Goal: Task Accomplishment & Management: Manage account settings

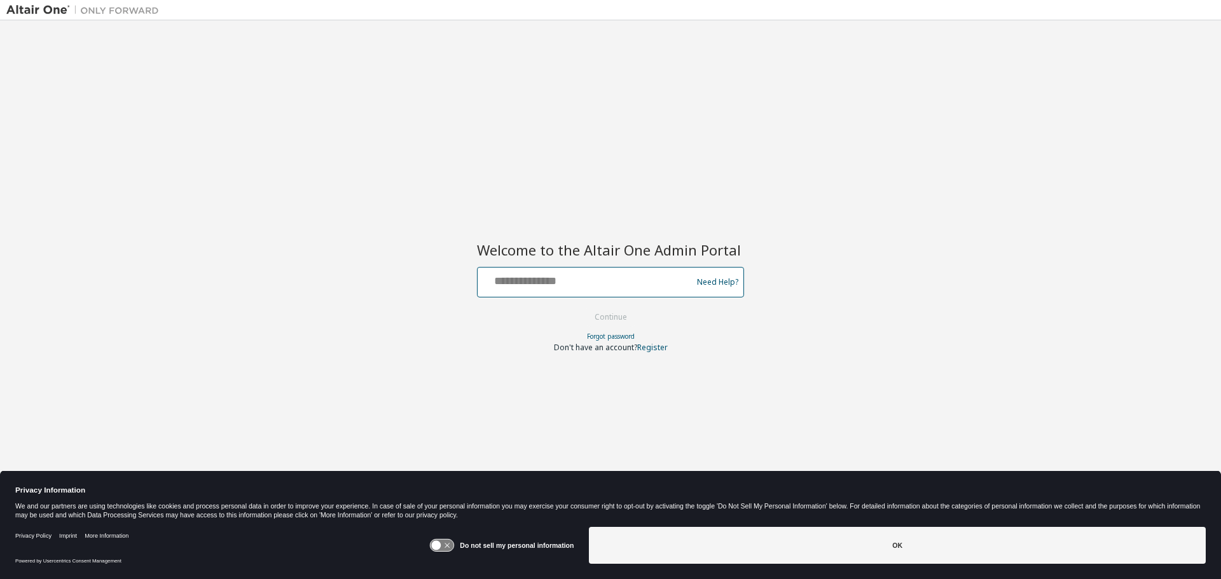
click at [563, 287] on input "text" at bounding box center [587, 279] width 208 height 18
type input "**********"
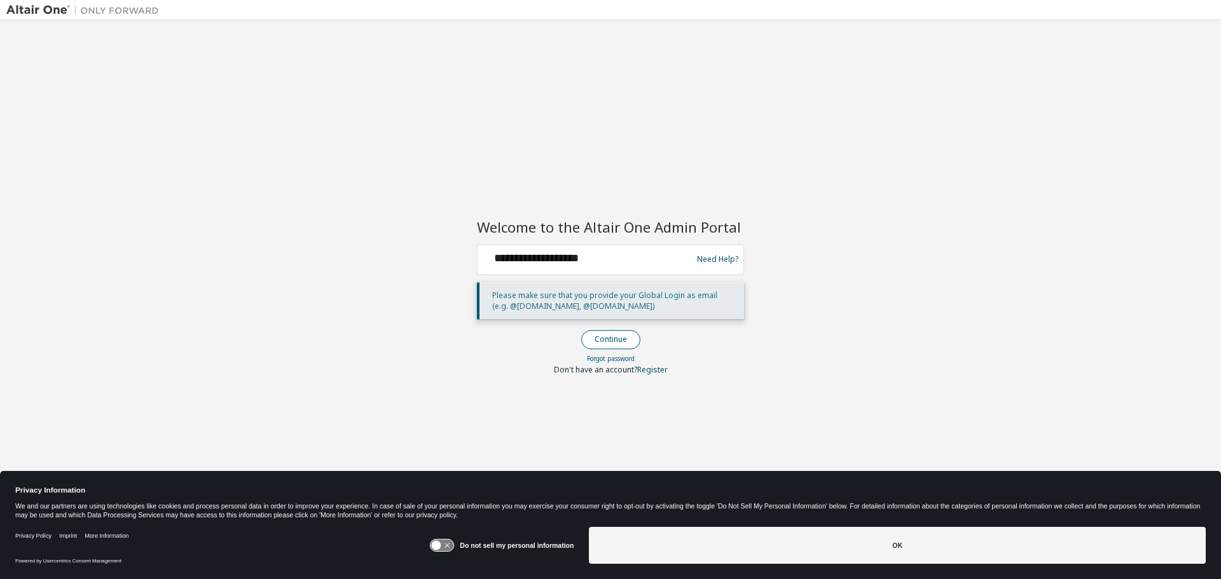
click at [620, 336] on button "Continue" at bounding box center [610, 339] width 59 height 19
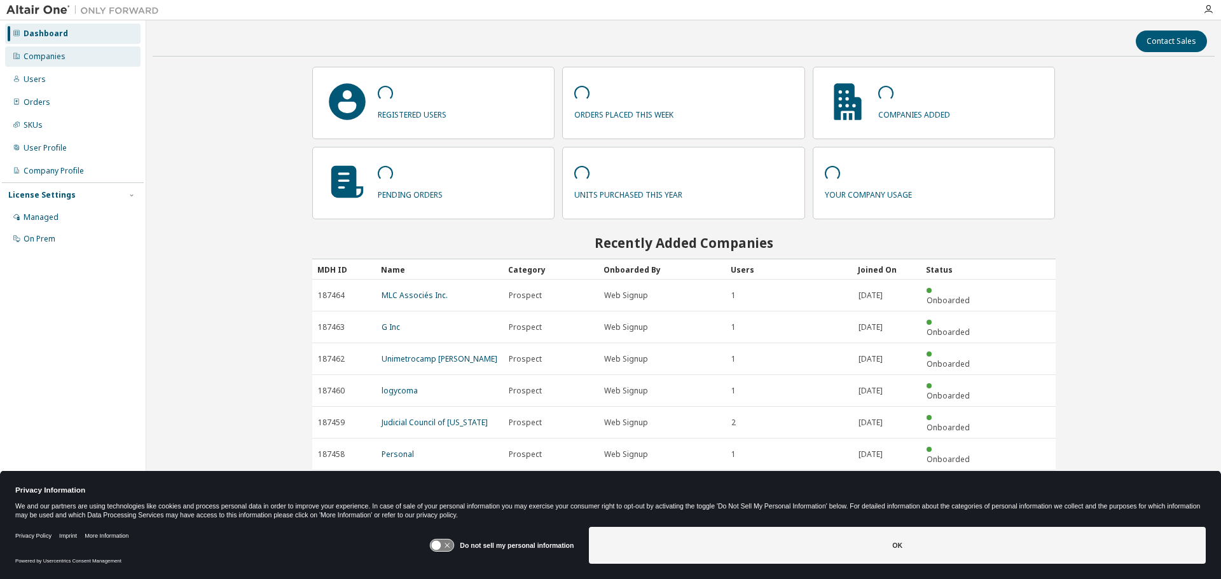
click at [95, 60] on div "Companies" at bounding box center [72, 56] width 135 height 20
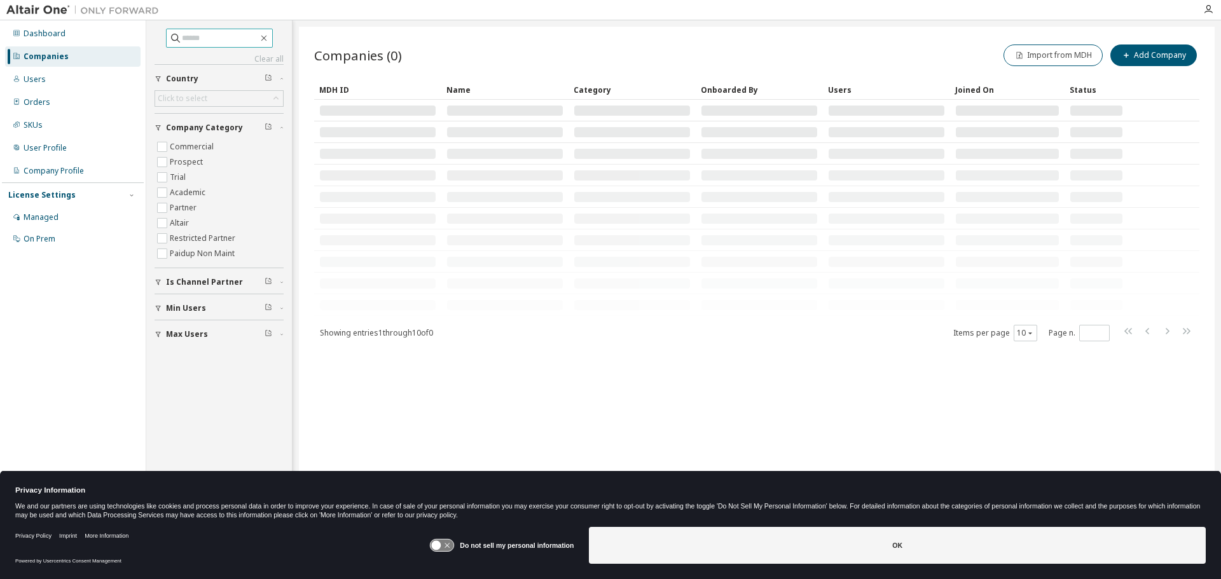
click at [208, 36] on input "text" at bounding box center [220, 38] width 76 height 13
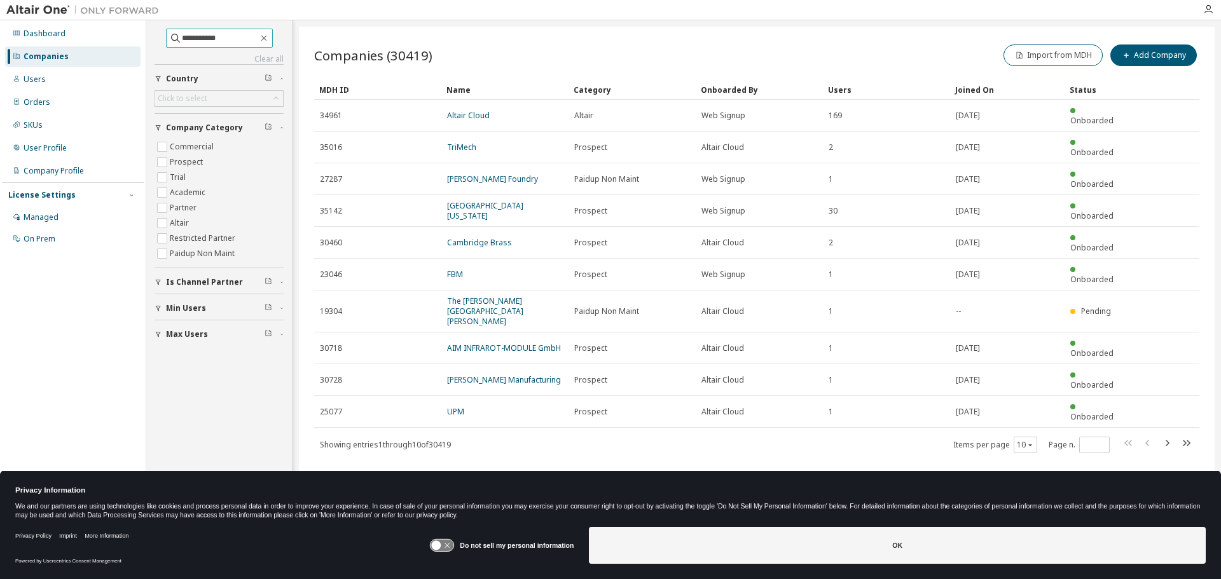
type input "**********"
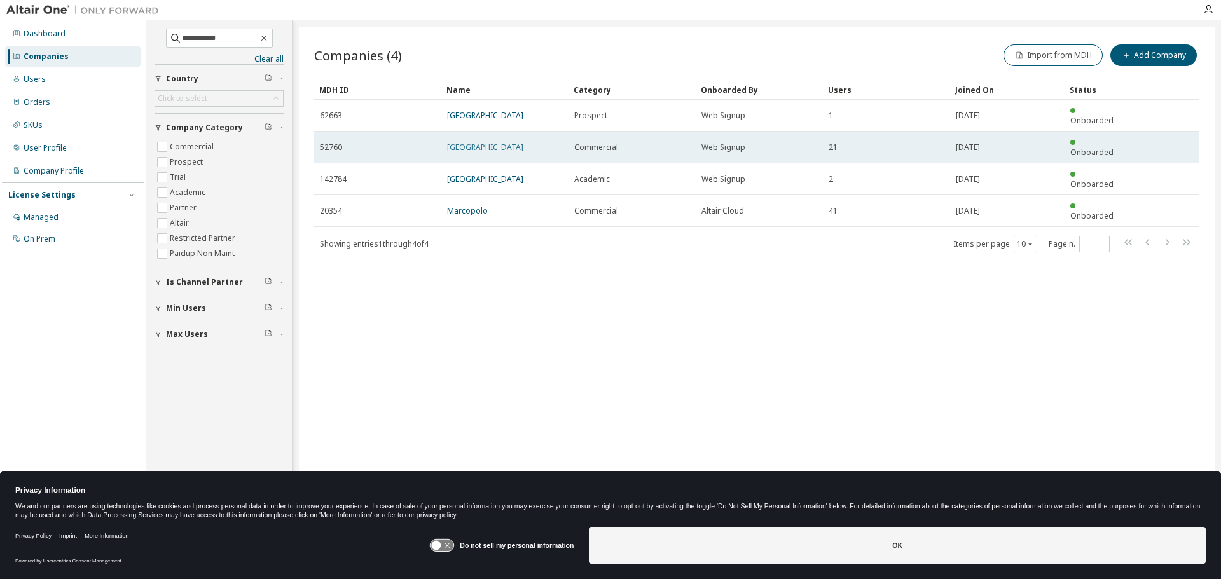
click at [522, 142] on link "Westchester Medical Center" at bounding box center [485, 147] width 76 height 11
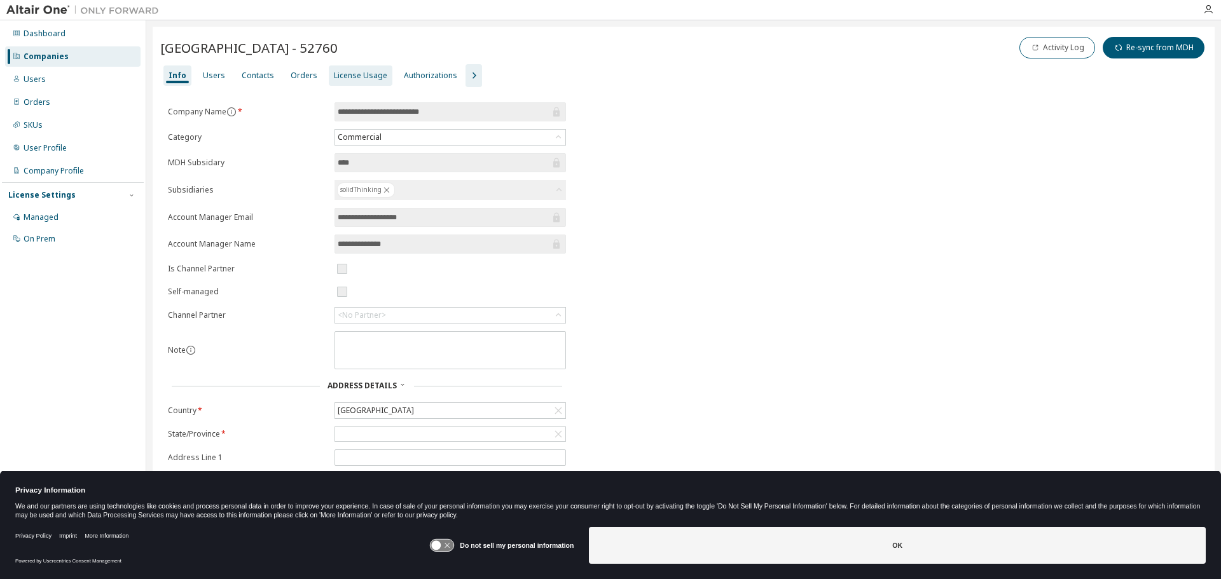
click at [361, 83] on div "License Usage" at bounding box center [361, 76] width 64 height 20
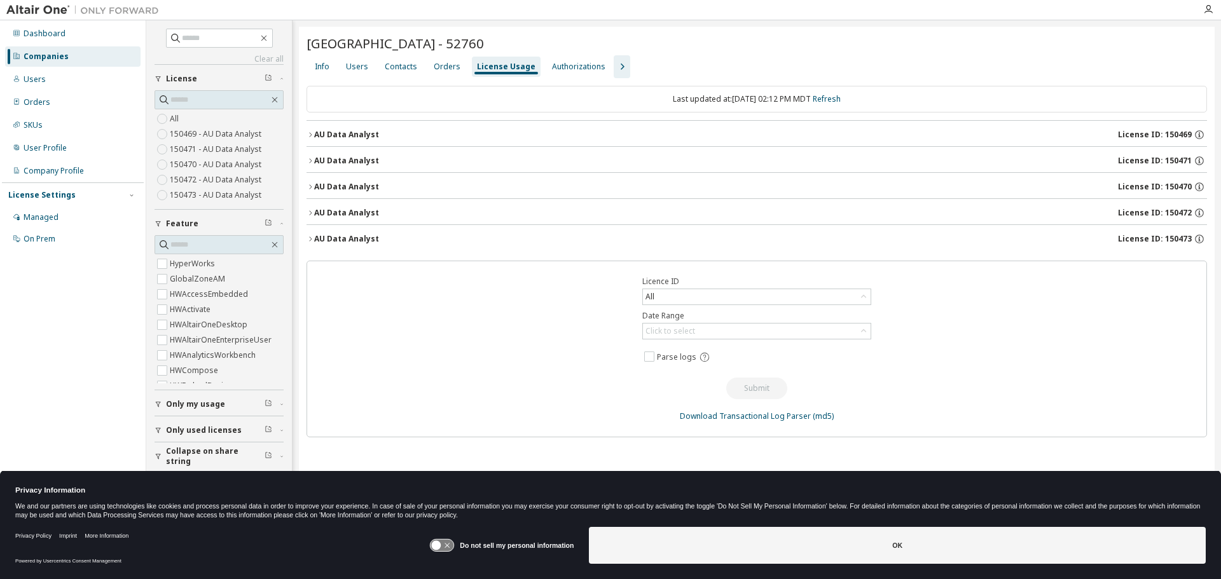
click at [308, 135] on icon "button" at bounding box center [311, 135] width 8 height 8
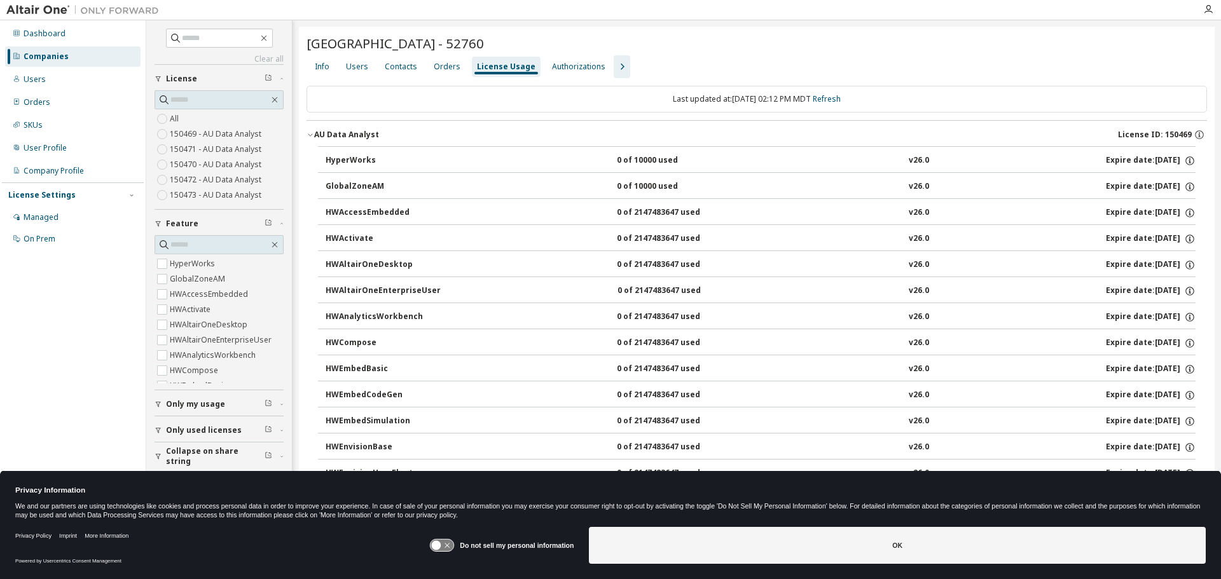
click at [310, 135] on icon "button" at bounding box center [311, 135] width 8 height 8
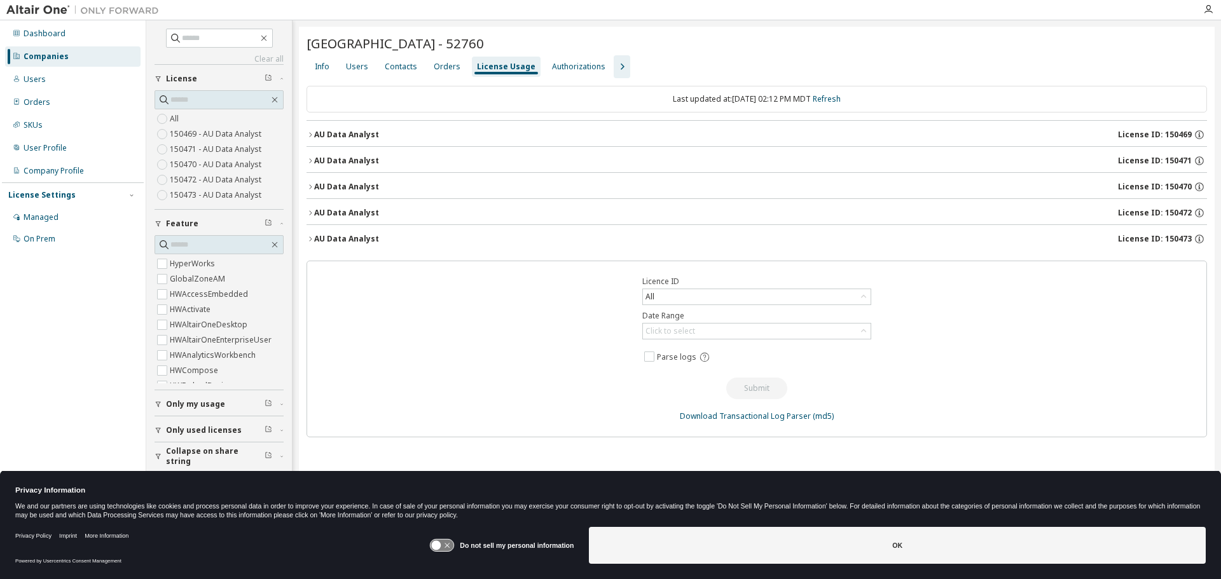
click at [315, 160] on div "AU Data Analyst" at bounding box center [346, 161] width 65 height 10
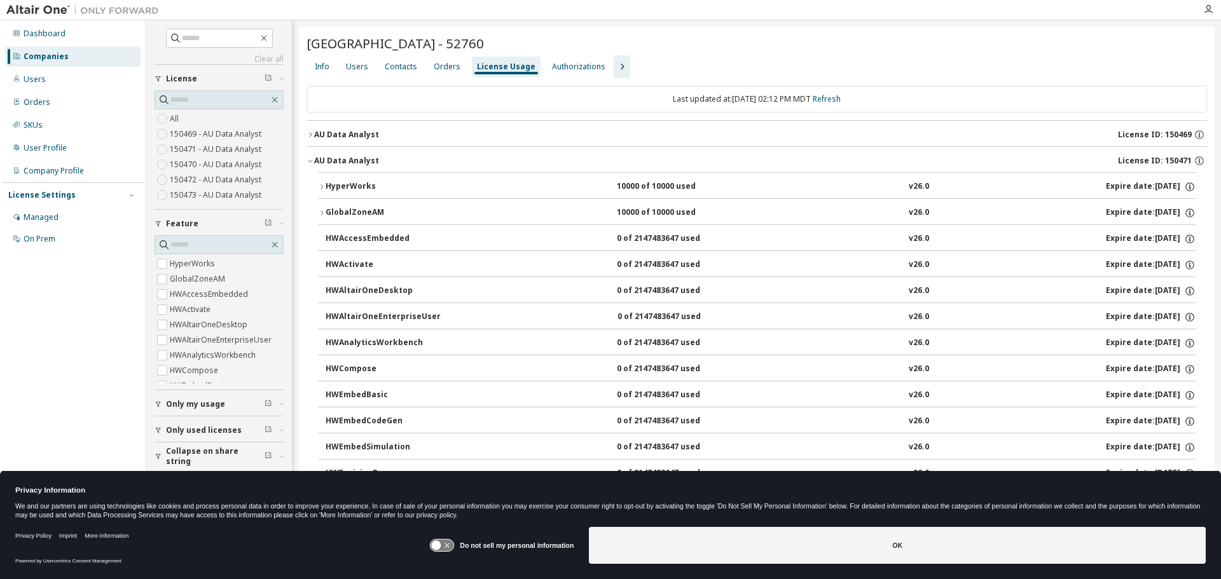
click at [315, 160] on div "AU Data Analyst" at bounding box center [346, 161] width 65 height 10
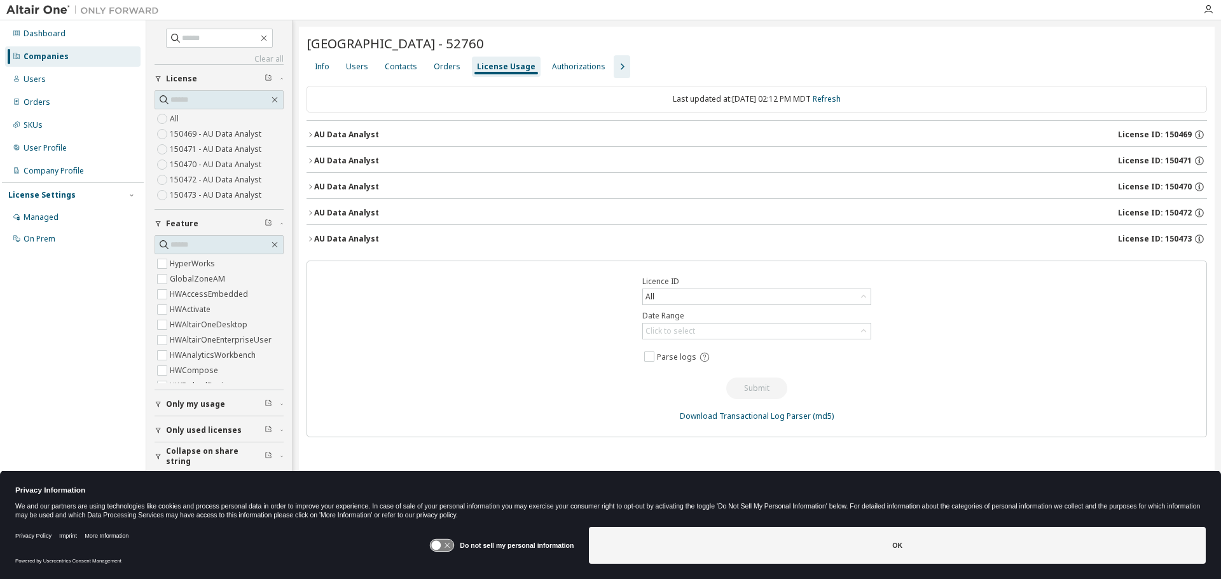
click at [315, 189] on div "AU Data Analyst" at bounding box center [346, 187] width 65 height 10
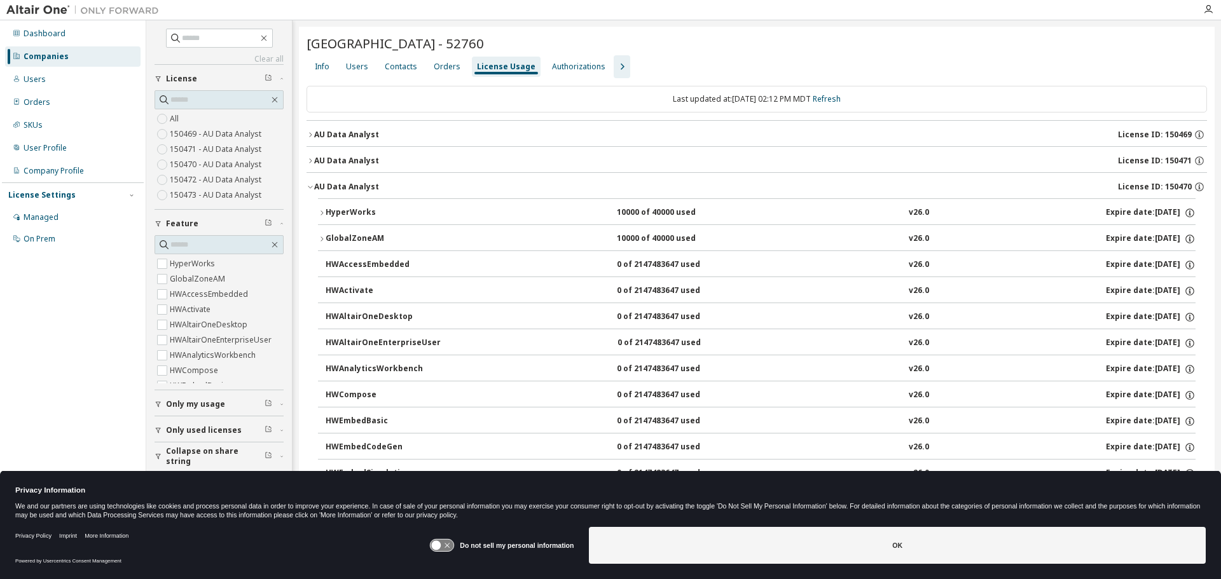
click at [315, 189] on div "AU Data Analyst" at bounding box center [346, 187] width 65 height 10
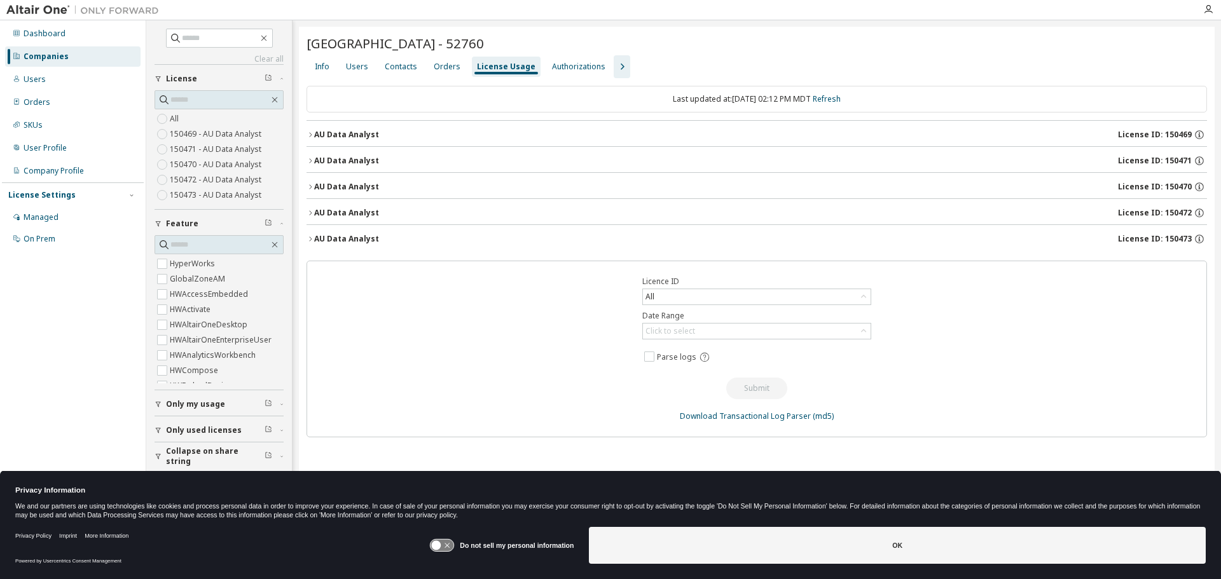
click at [315, 209] on div "AU Data Analyst" at bounding box center [346, 213] width 65 height 10
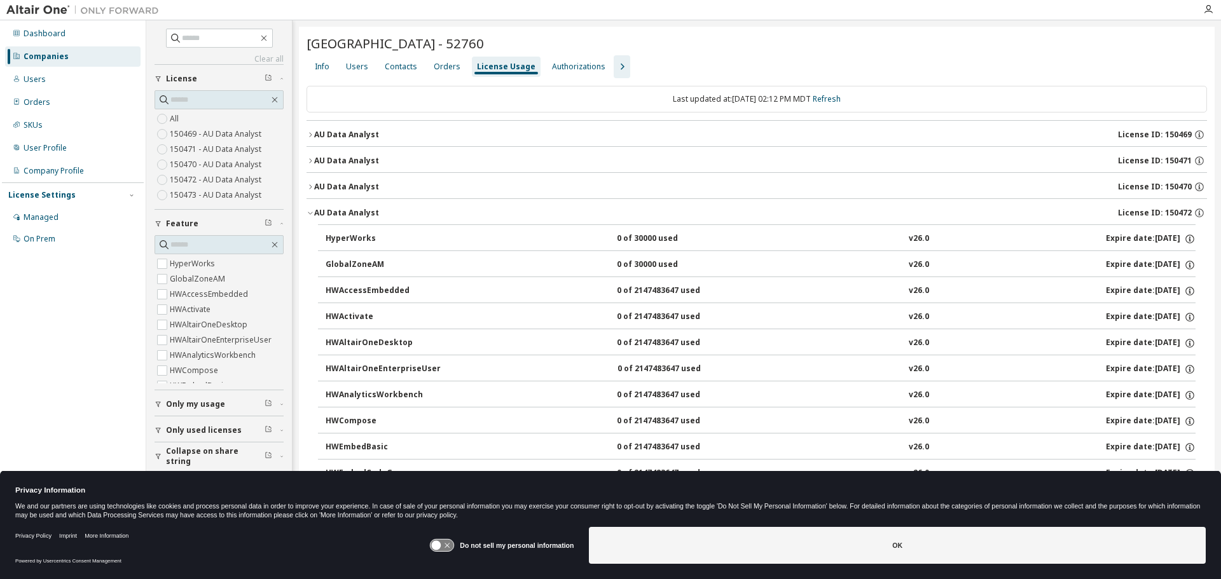
click at [315, 209] on div "AU Data Analyst" at bounding box center [346, 213] width 65 height 10
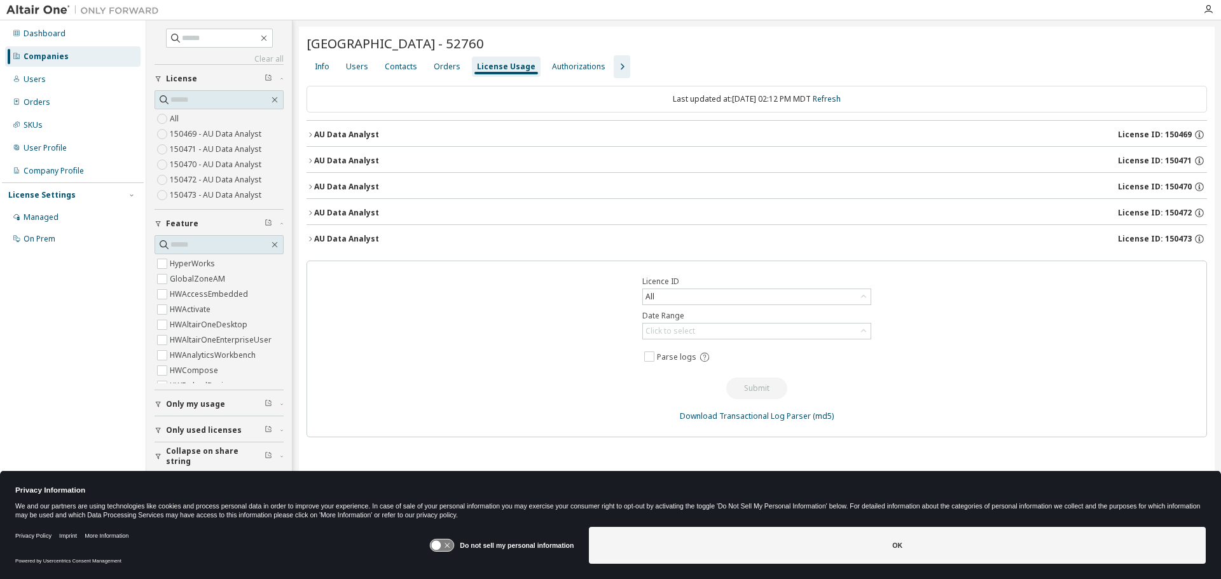
click at [315, 239] on div "AU Data Analyst" at bounding box center [346, 239] width 65 height 10
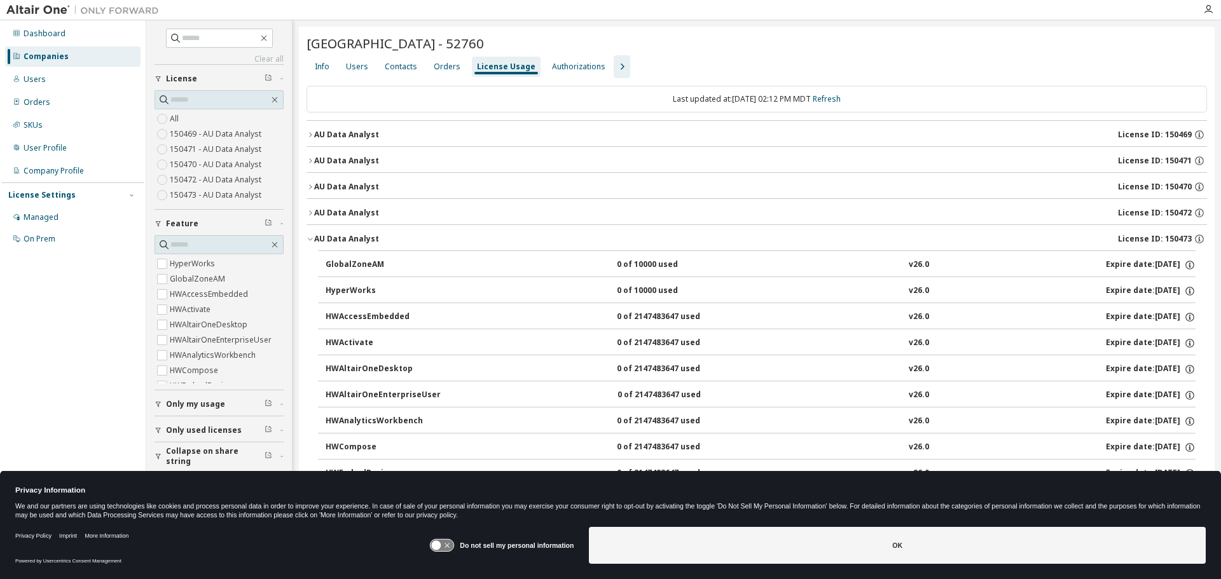
click at [315, 239] on div "AU Data Analyst" at bounding box center [346, 239] width 65 height 10
